Goal: Communication & Community: Answer question/provide support

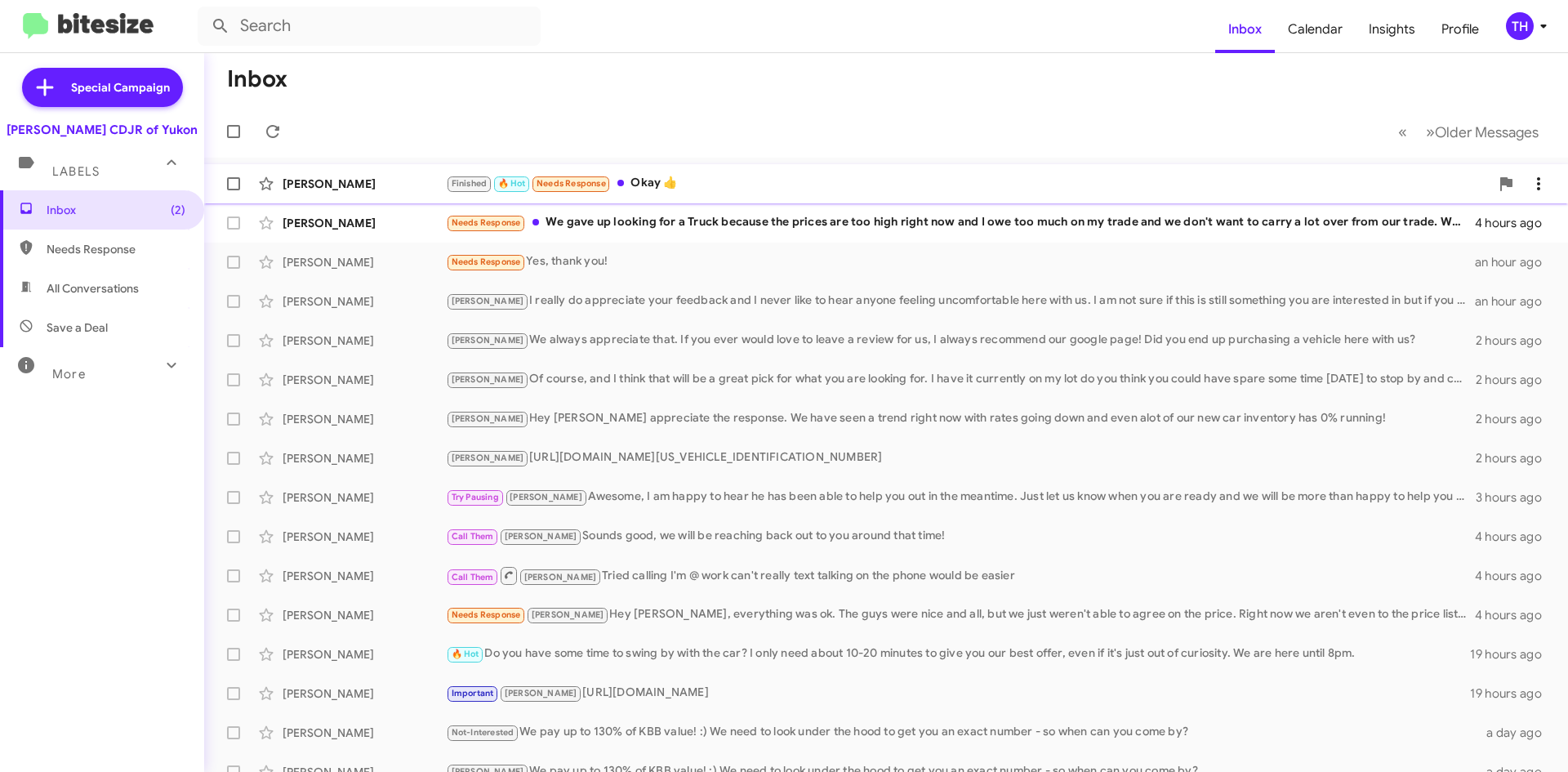
drag, startPoint x: 842, startPoint y: 184, endPoint x: 849, endPoint y: 193, distance: 11.4
click at [840, 184] on div "Finished 🔥 Hot Needs Response Okay 👍" at bounding box center [967, 184] width 1044 height 19
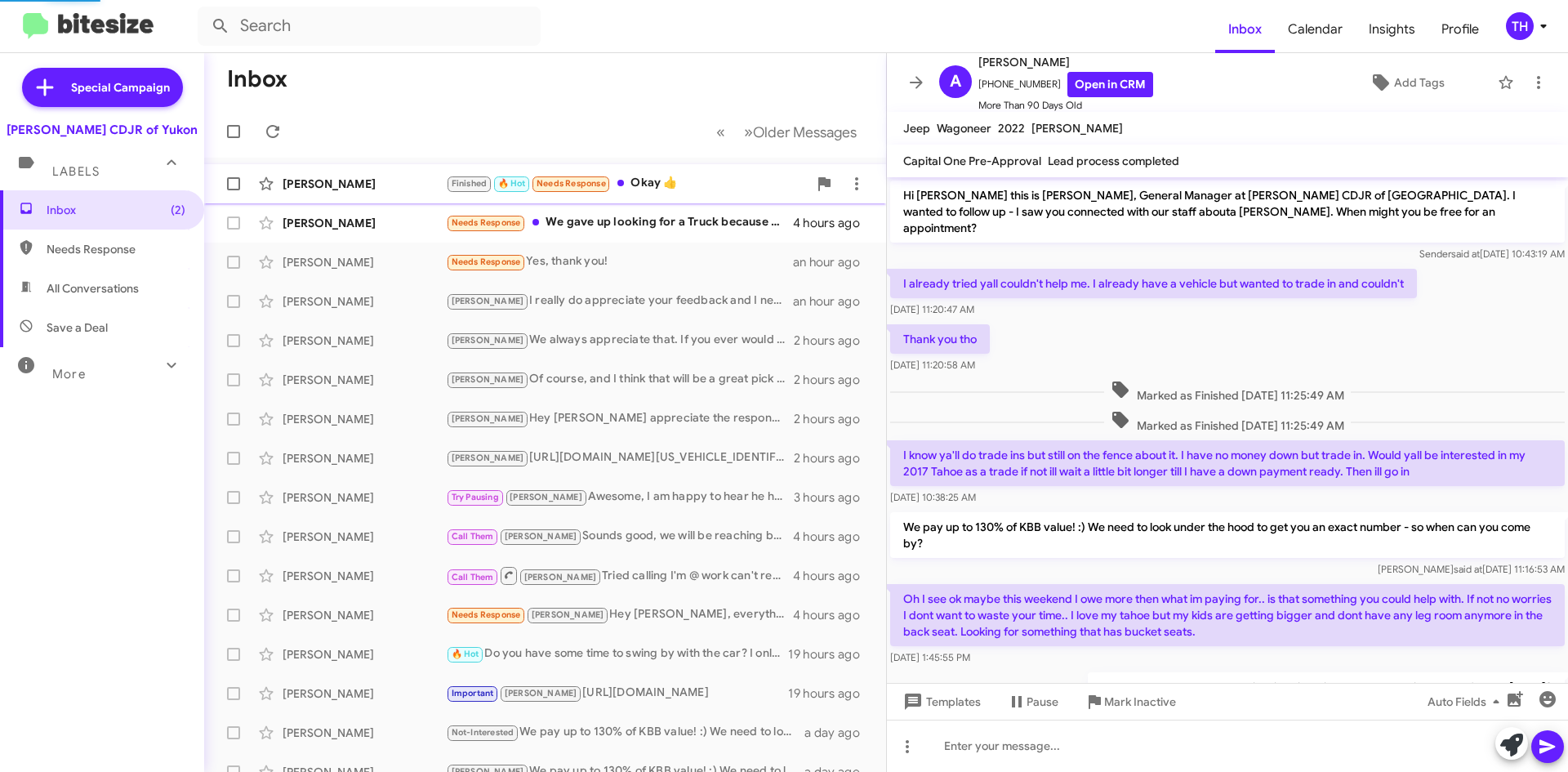
scroll to position [327, 0]
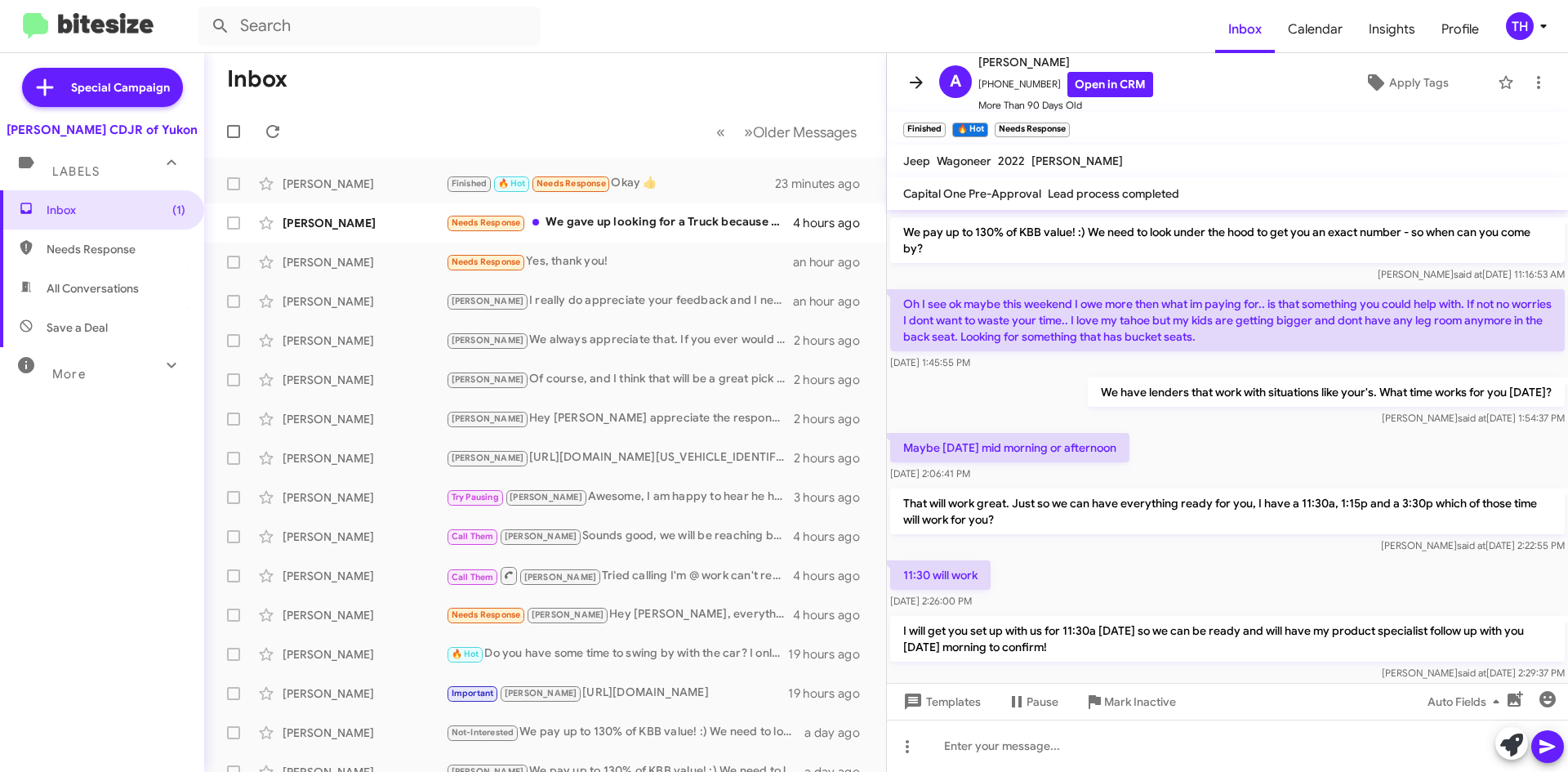
click at [921, 77] on icon at bounding box center [916, 82] width 20 height 20
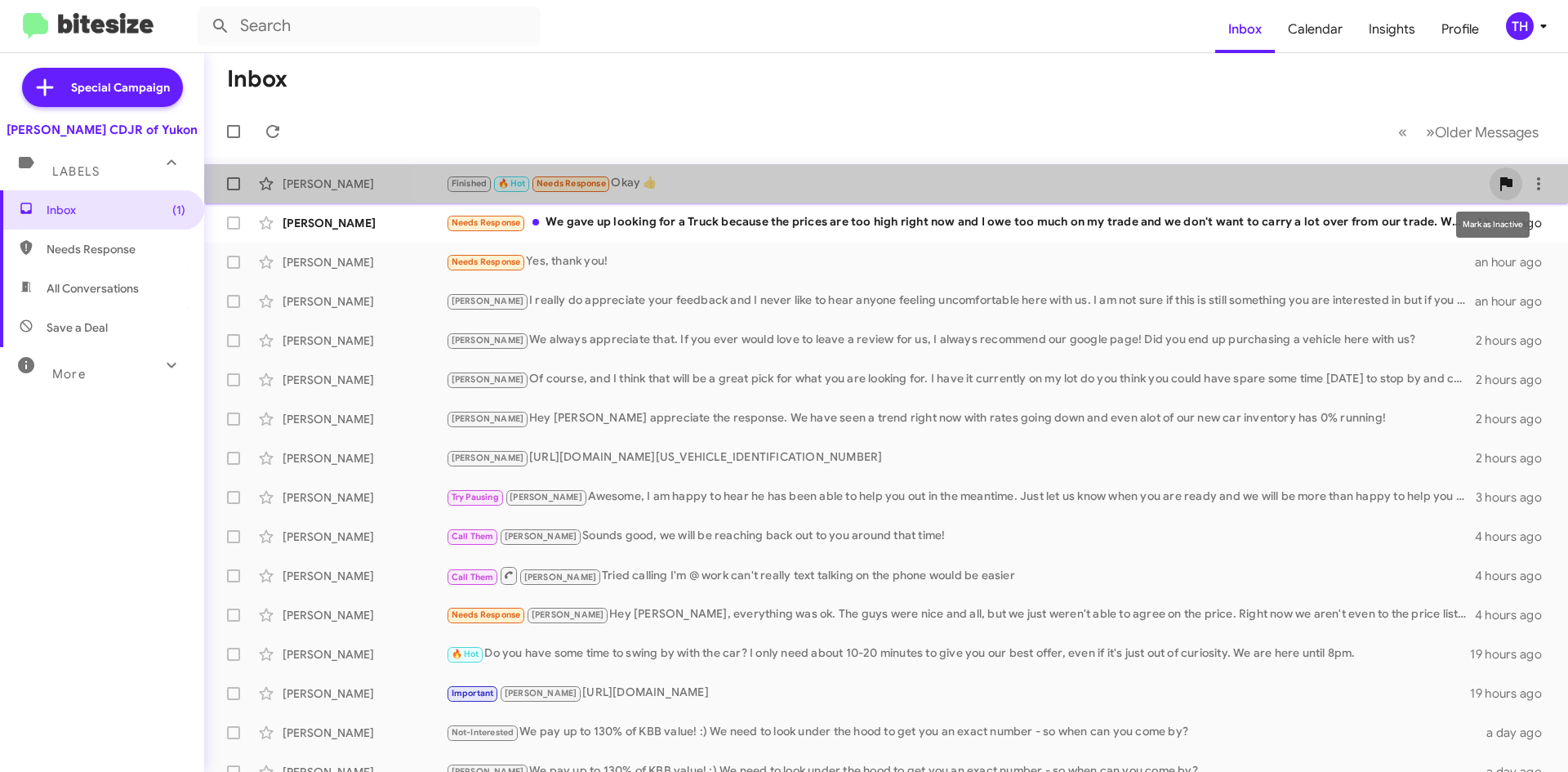
click at [1500, 184] on icon at bounding box center [1506, 184] width 12 height 14
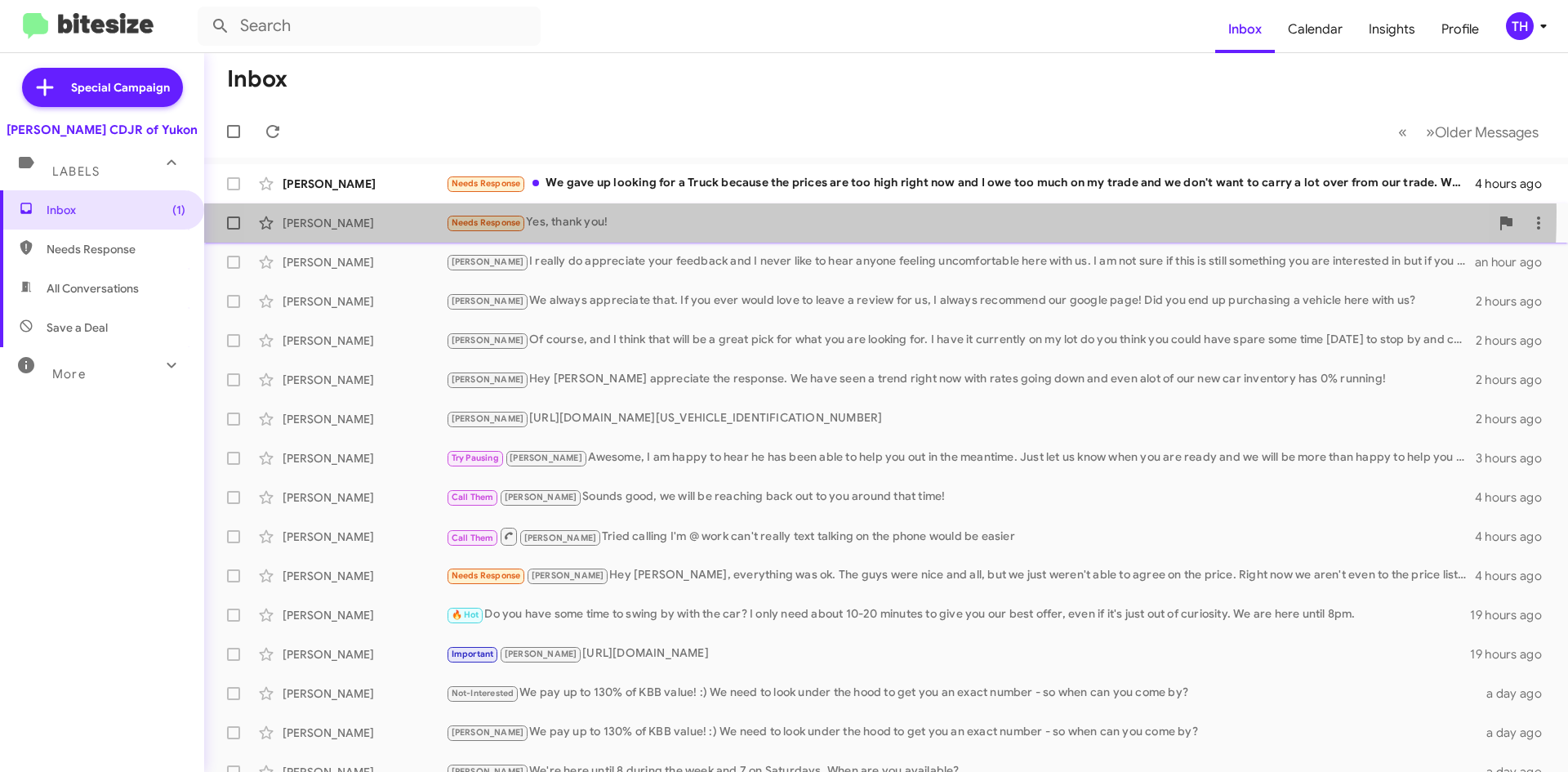
click at [796, 212] on div "[PERSON_NAME] Needs Response Yes, thank you! an hour ago" at bounding box center [887, 222] width 1338 height 33
